Goal: Information Seeking & Learning: Understand process/instructions

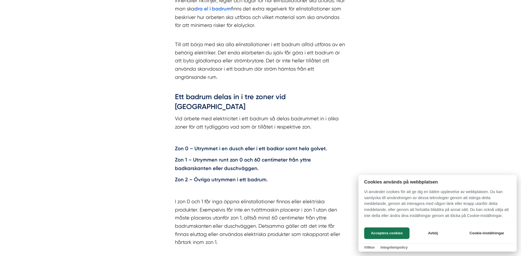
scroll to position [741, 0]
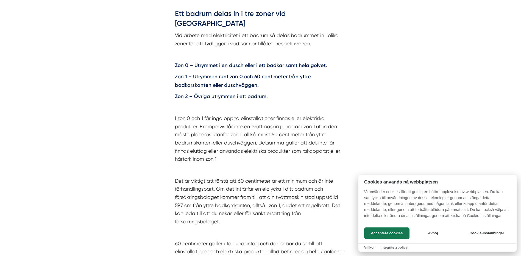
click at [294, 78] on div at bounding box center [260, 128] width 521 height 256
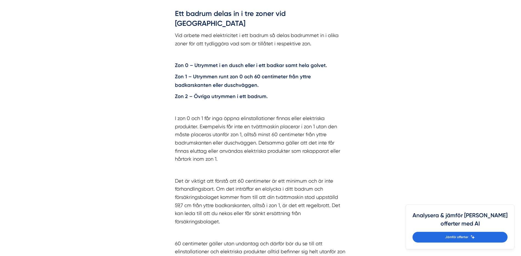
click at [241, 72] on p "Zon 1 – Utrymmen runt zon 0 och 60 centimeter från yttre badkarskanten eller du…" at bounding box center [260, 80] width 171 height 17
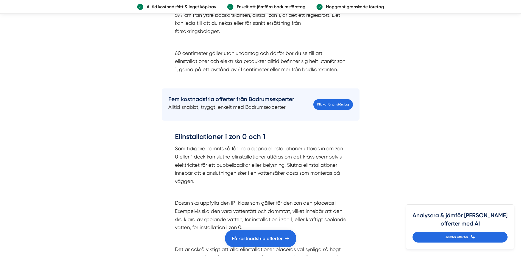
scroll to position [933, 0]
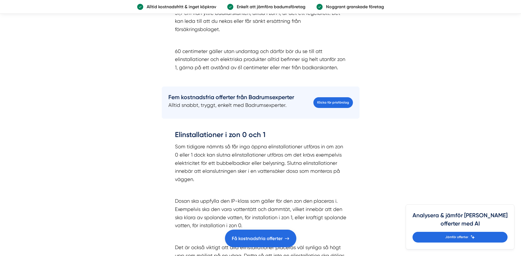
click at [227, 155] on p "Som tidigare nämnts så får inga öppna elinstallationer utföras in om zon 0 elle…" at bounding box center [260, 162] width 171 height 41
click at [241, 149] on p "Som tidigare nämnts så får inga öppna elinstallationer utföras in om zon 0 elle…" at bounding box center [260, 162] width 171 height 41
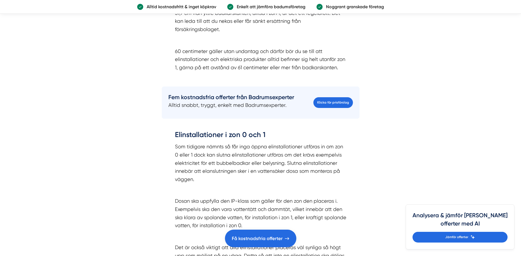
click at [231, 155] on p "Som tidigare nämnts så får inga öppna elinstallationer utföras in om zon 0 elle…" at bounding box center [260, 162] width 171 height 41
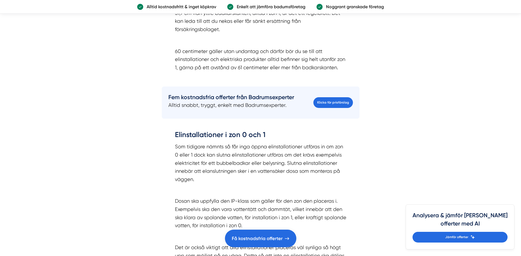
click at [300, 152] on p "Som tidigare nämnts så får inga öppna elinstallationer utföras in om zon 0 elle…" at bounding box center [260, 162] width 171 height 41
click at [276, 154] on p "Som tidigare nämnts så får inga öppna elinstallationer utföras in om zon 0 elle…" at bounding box center [260, 162] width 171 height 41
click at [266, 199] on p "Dosan ska uppfylla den IP-klass som gäller för den zon den placeras i. Exempelv…" at bounding box center [260, 213] width 171 height 33
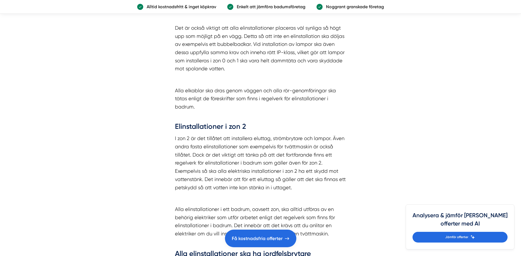
scroll to position [1152, 0]
drag, startPoint x: 125, startPoint y: 134, endPoint x: 120, endPoint y: 130, distance: 6.6
drag, startPoint x: 116, startPoint y: 84, endPoint x: 106, endPoint y: 85, distance: 9.9
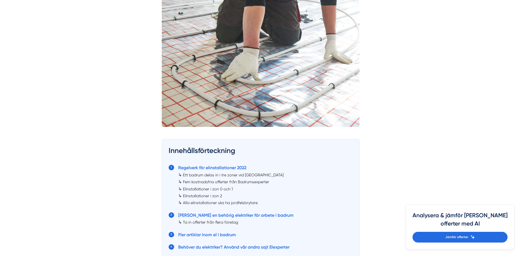
scroll to position [110, 0]
